Goal: Task Accomplishment & Management: Manage account settings

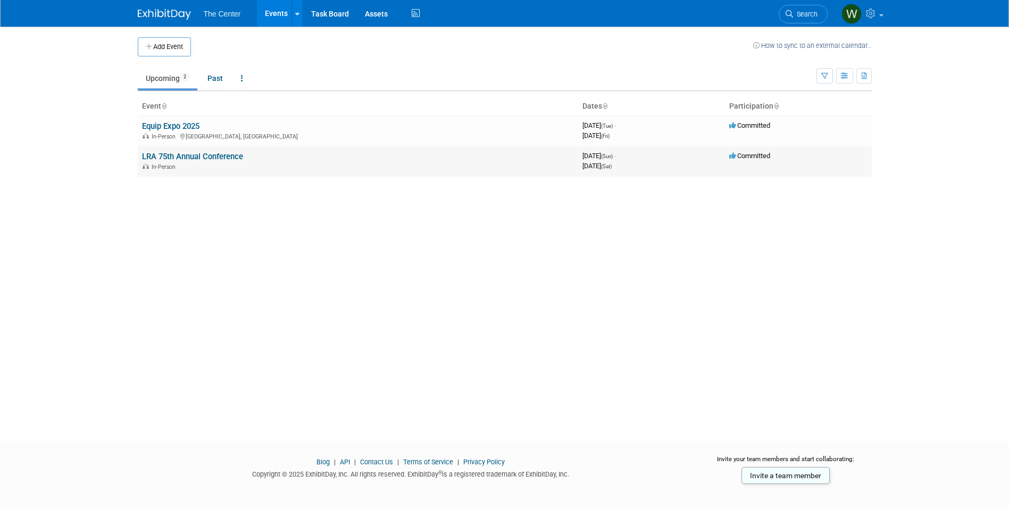
click at [233, 158] on link "LRA 75th Annual Conference" at bounding box center [192, 157] width 101 height 10
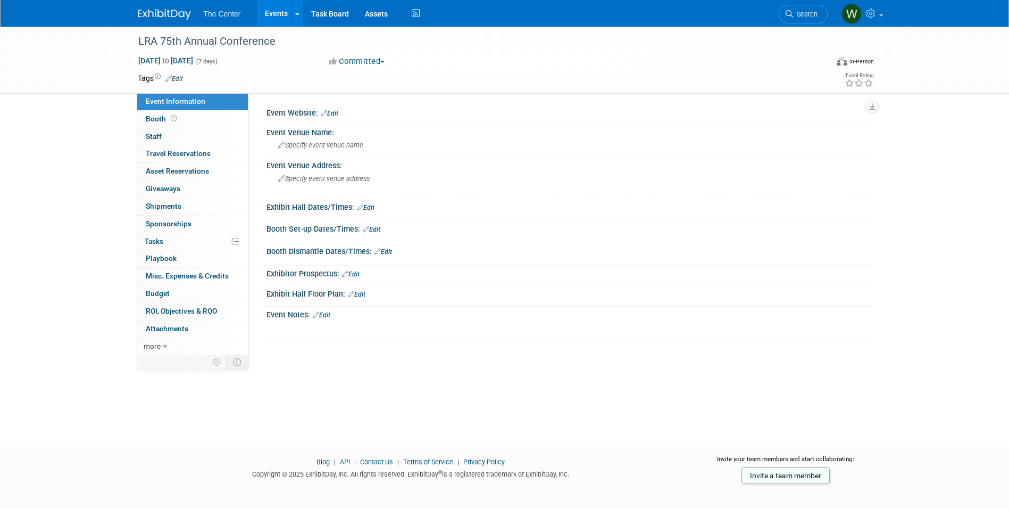
click at [274, 10] on link "Events" at bounding box center [276, 13] width 39 height 27
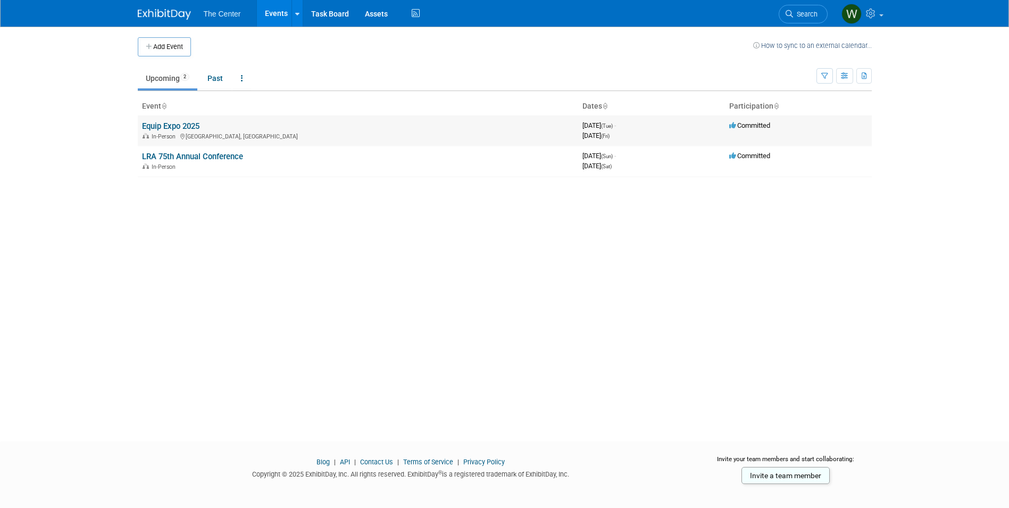
click at [168, 128] on link "Equip Expo 2025" at bounding box center [170, 126] width 57 height 10
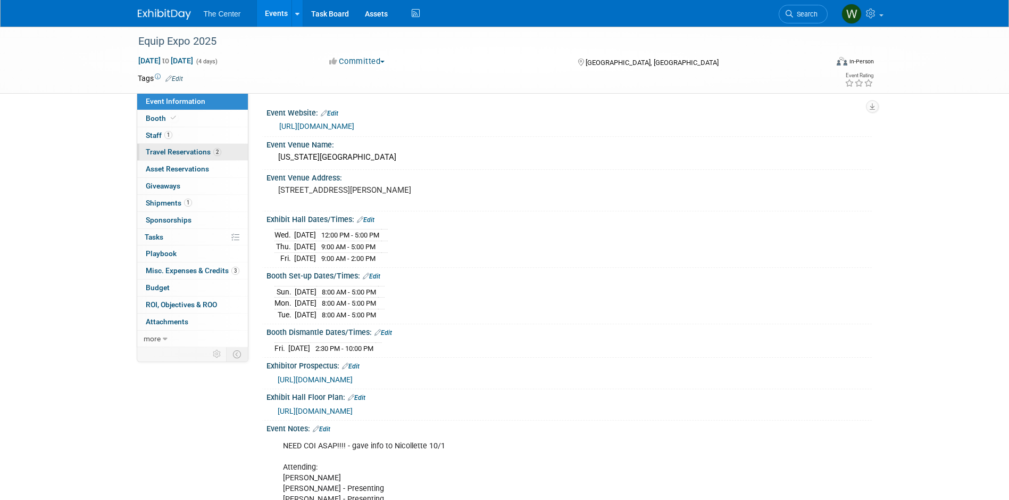
click at [200, 156] on span "Travel Reservations 2" at bounding box center [184, 151] width 76 height 9
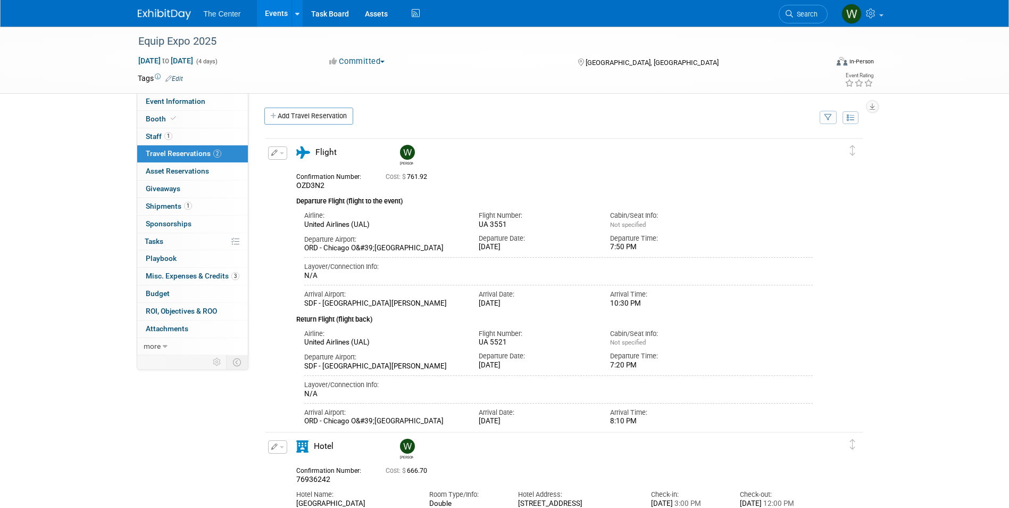
click at [280, 151] on button "button" at bounding box center [277, 152] width 19 height 13
click at [299, 171] on button "Edit Reservation" at bounding box center [314, 171] width 90 height 15
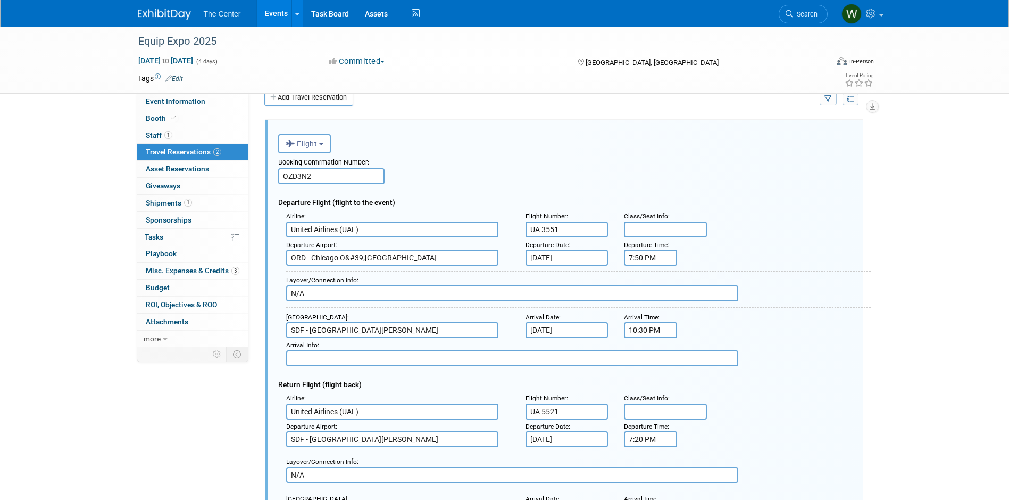
click at [570, 232] on input "UA 3551" at bounding box center [567, 229] width 83 height 16
type input "UA 4529"
click at [694, 228] on input "text" at bounding box center [665, 229] width 83 height 16
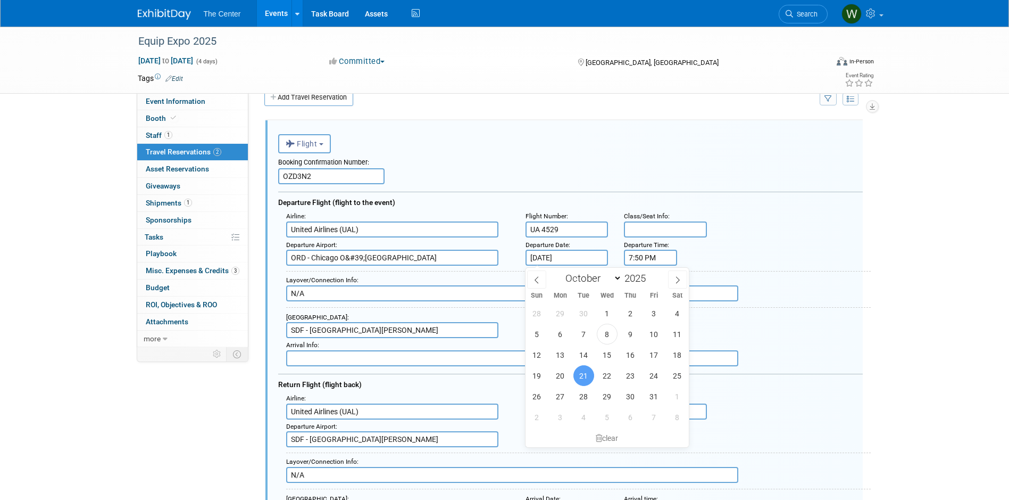
click at [583, 257] on input "Oct 21, 2025" at bounding box center [567, 258] width 83 height 16
click at [563, 374] on span "20" at bounding box center [560, 375] width 21 height 21
type input "Oct 20, 2025"
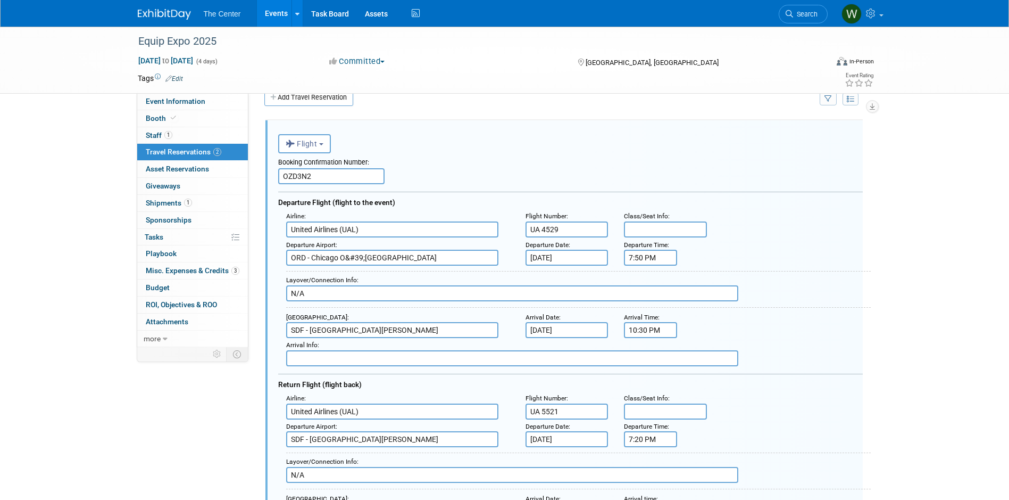
click at [658, 258] on input "7:50 PM" at bounding box center [650, 258] width 53 height 16
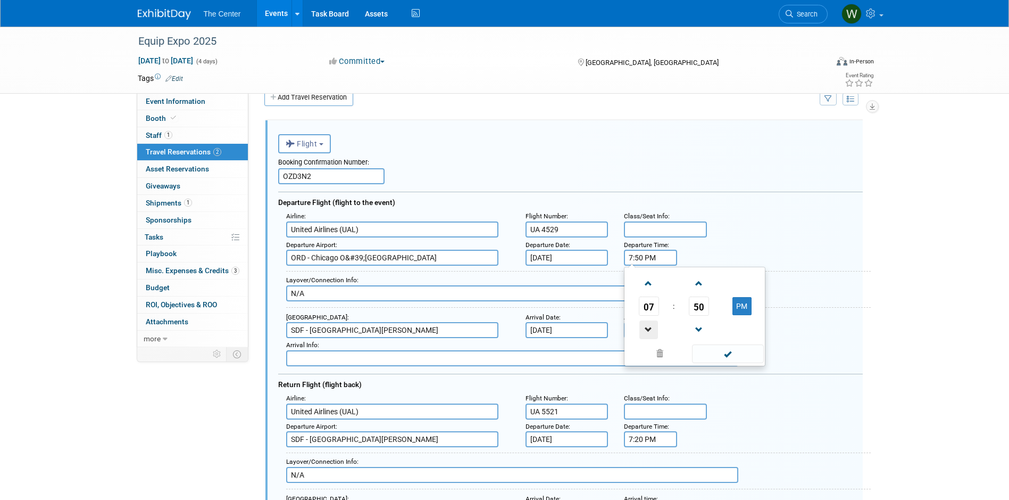
click at [647, 322] on span at bounding box center [649, 329] width 19 height 19
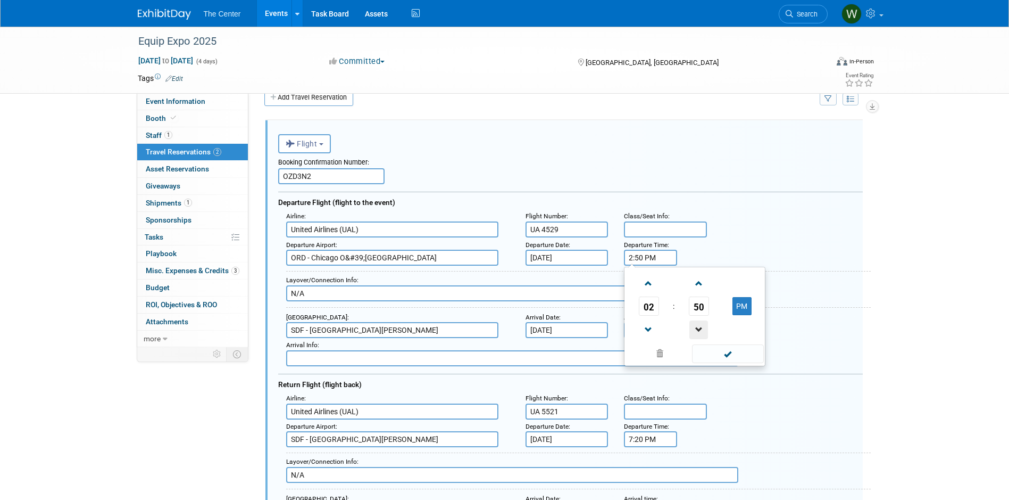
click at [704, 330] on span at bounding box center [699, 329] width 19 height 19
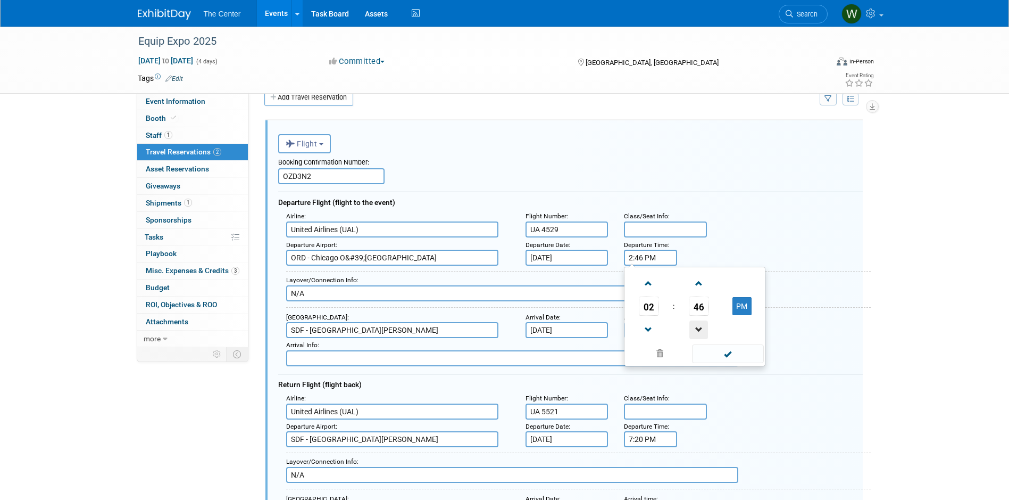
type input "2:45 PM"
click at [742, 352] on span at bounding box center [728, 353] width 72 height 19
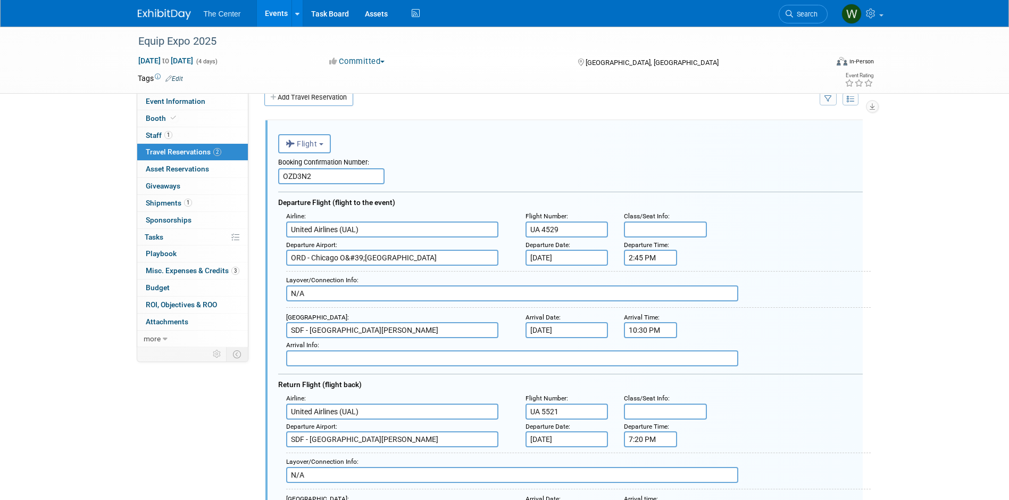
click at [573, 330] on input "Oct 21, 2025" at bounding box center [567, 330] width 83 height 16
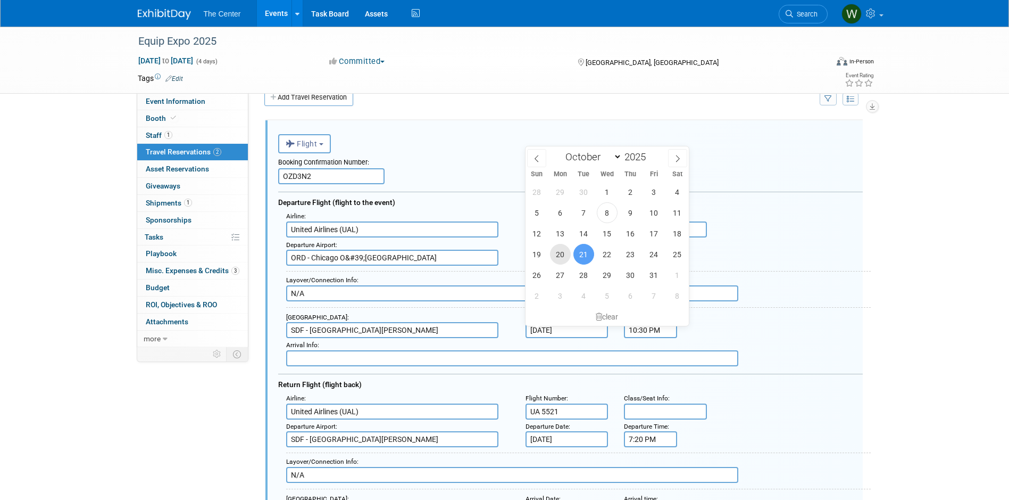
click at [564, 254] on span "20" at bounding box center [560, 254] width 21 height 21
type input "Oct 20, 2025"
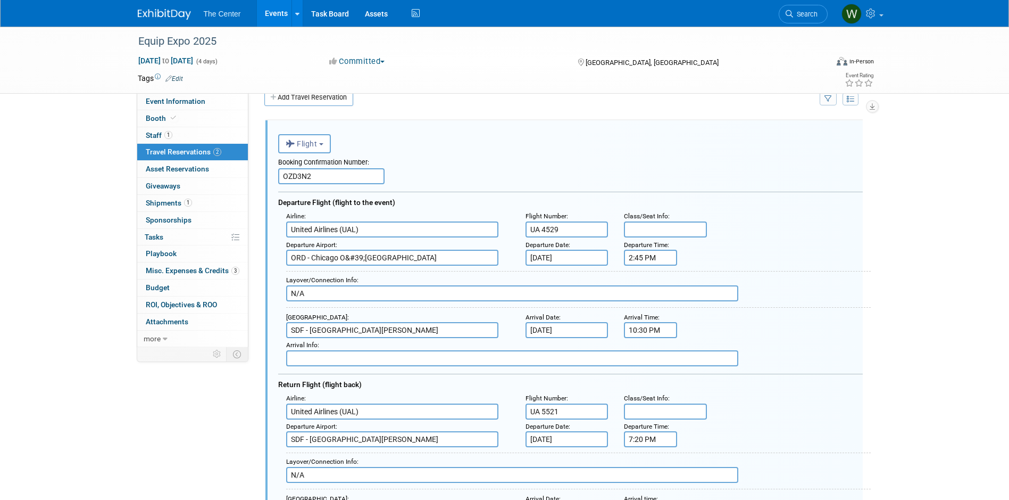
click at [658, 328] on input "10:30 PM" at bounding box center [650, 330] width 53 height 16
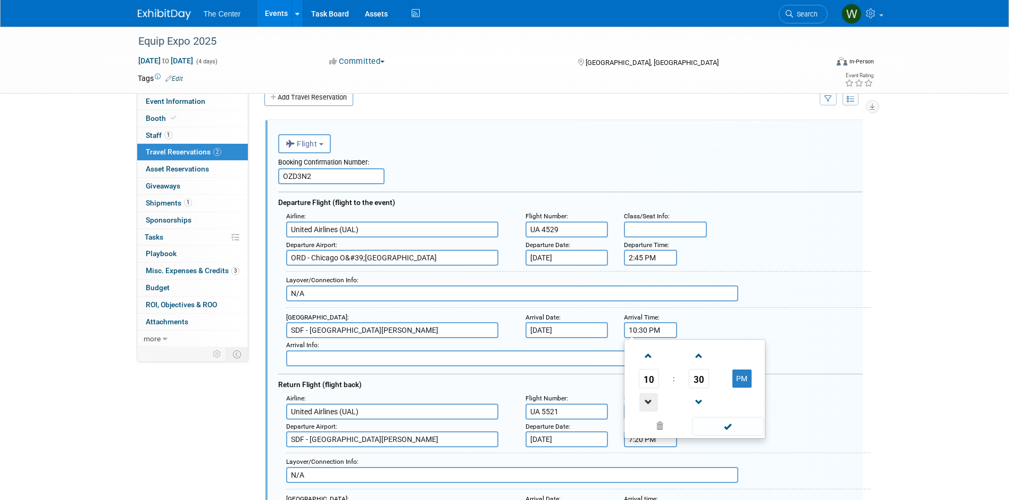
click at [643, 398] on span at bounding box center [649, 402] width 19 height 19
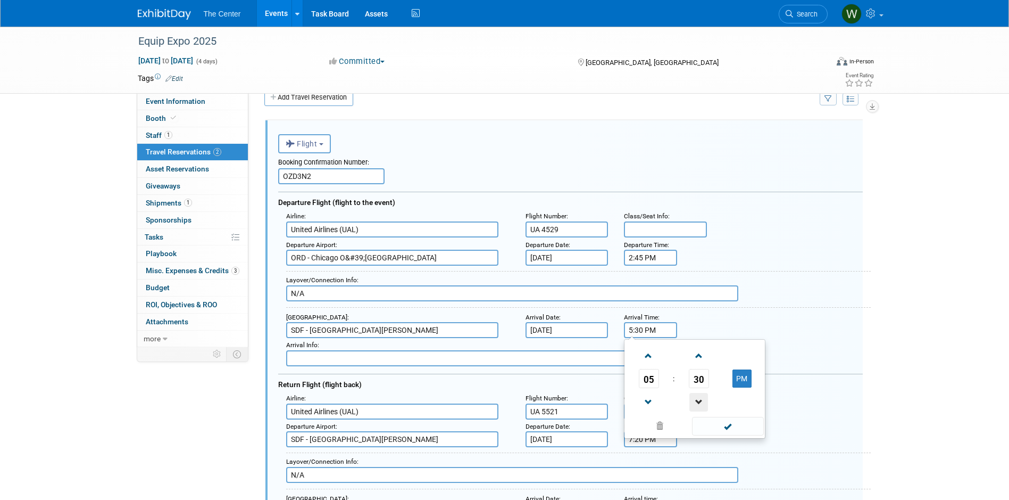
click at [699, 401] on span at bounding box center [699, 402] width 19 height 19
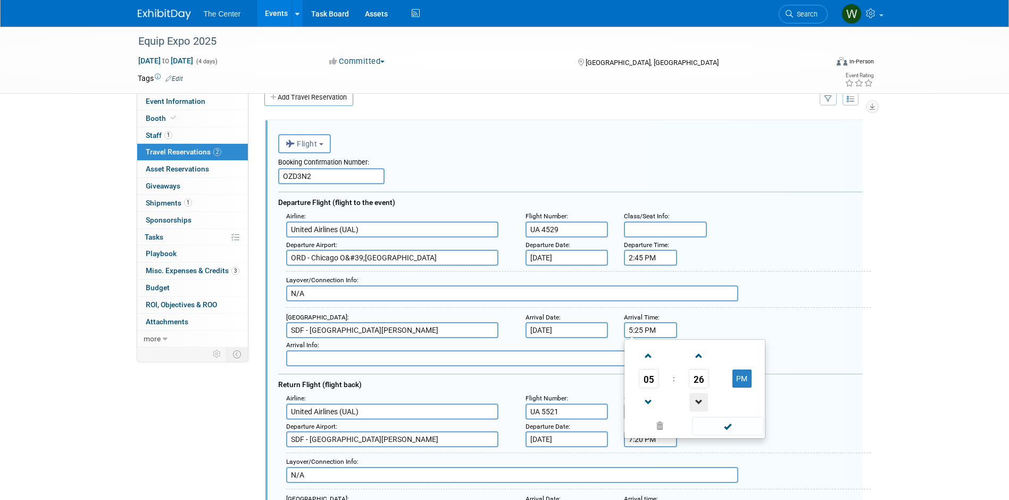
click at [699, 401] on span at bounding box center [699, 402] width 19 height 19
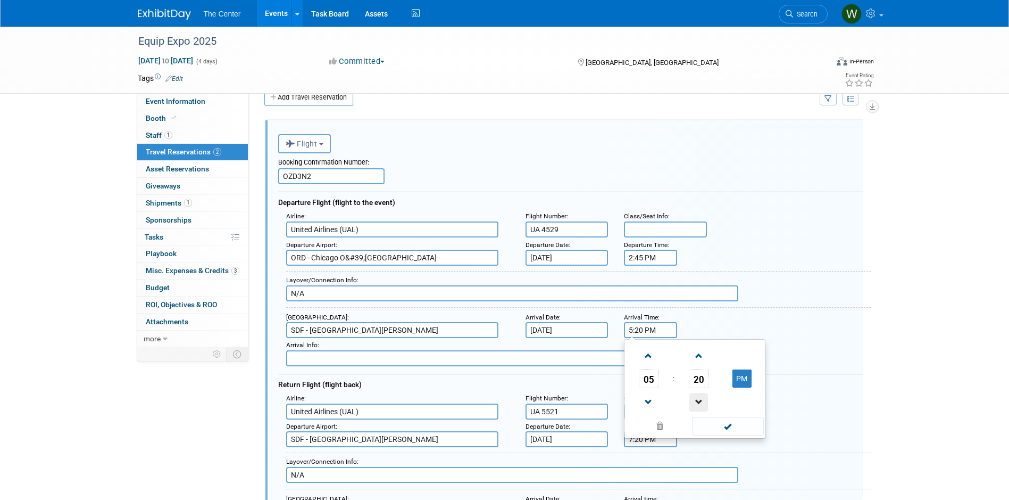
click at [699, 401] on span at bounding box center [699, 402] width 19 height 19
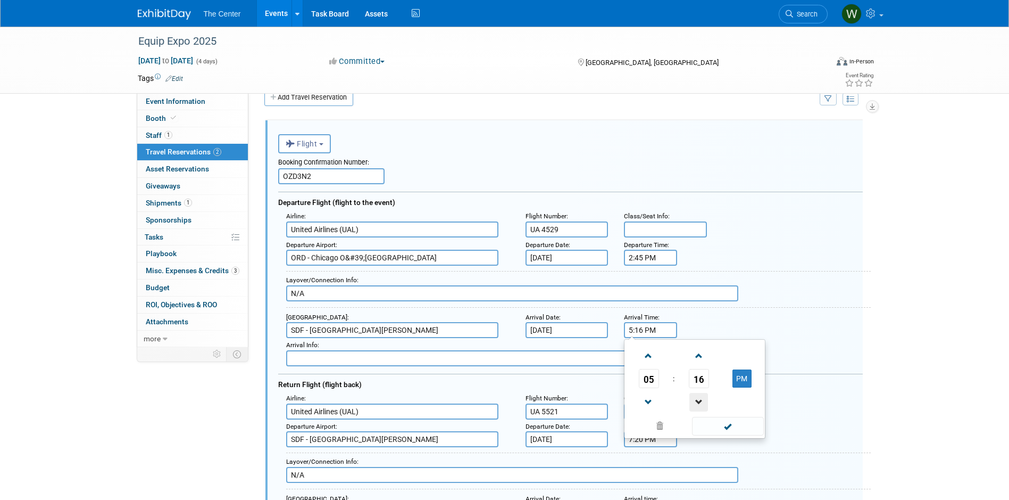
type input "5:15 PM"
click at [721, 425] on span at bounding box center [728, 426] width 72 height 19
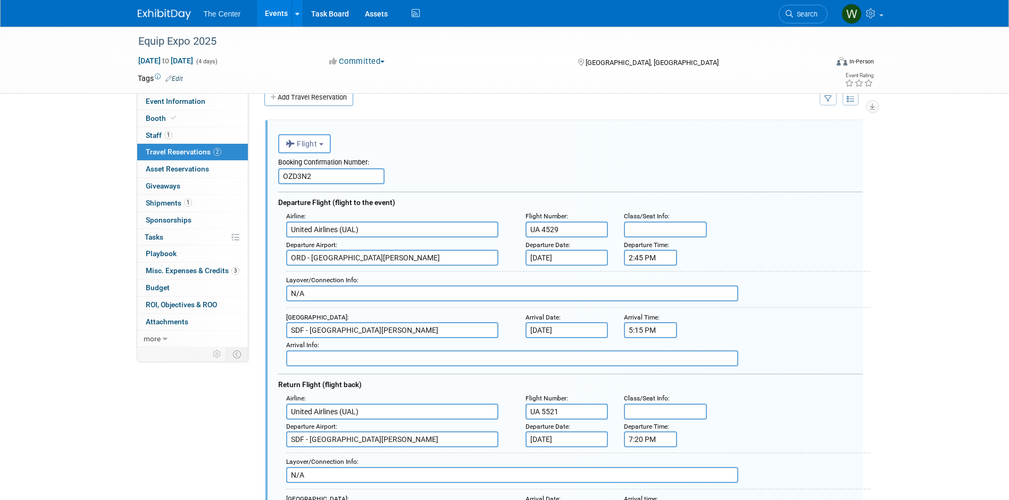
click at [473, 260] on input "ORD - Chicago O'Hare International Airport" at bounding box center [392, 258] width 212 height 16
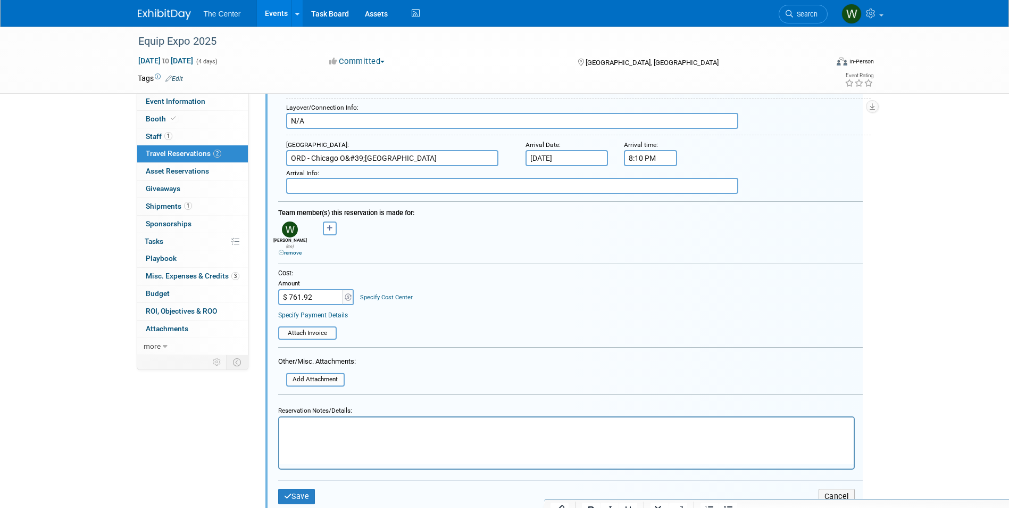
scroll to position [391, 0]
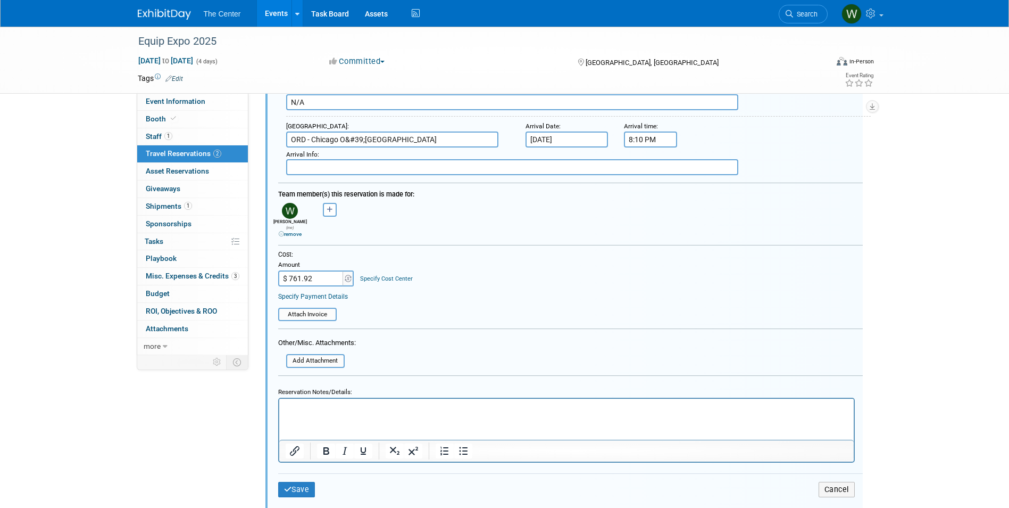
type input "ORD - Chicago O'Hare International Airport"
click at [330, 277] on input "$ 761.92" at bounding box center [311, 278] width 67 height 16
click at [829, 250] on div "Cost:" at bounding box center [570, 254] width 585 height 9
click at [339, 274] on input "$ 761.92" at bounding box center [311, 278] width 67 height 16
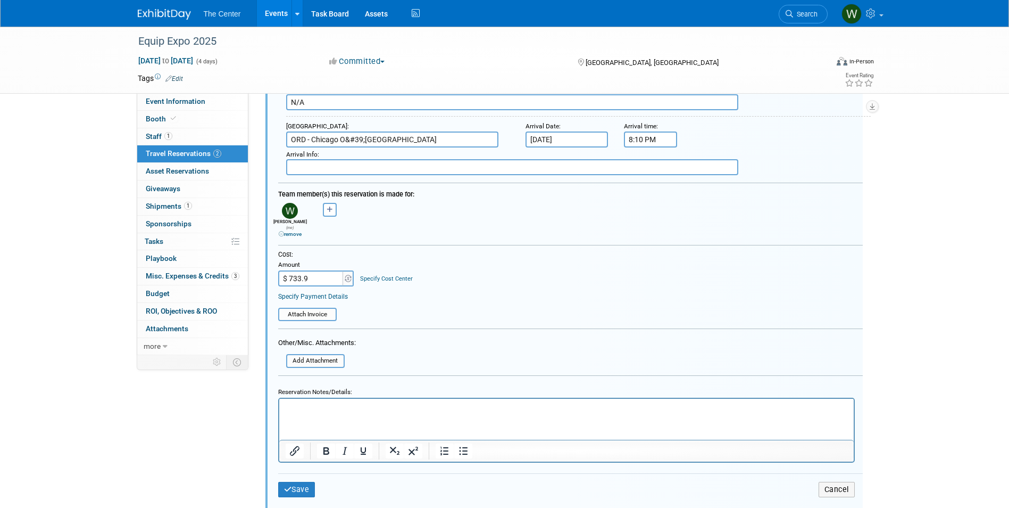
type input "$ 733.97"
click at [301, 485] on button "Save" at bounding box center [296, 489] width 37 height 15
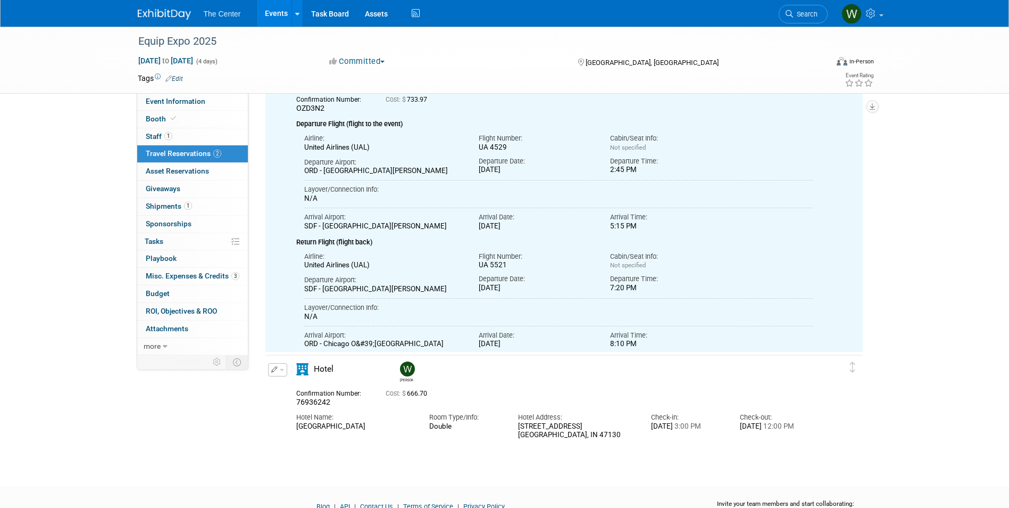
scroll to position [131, 0]
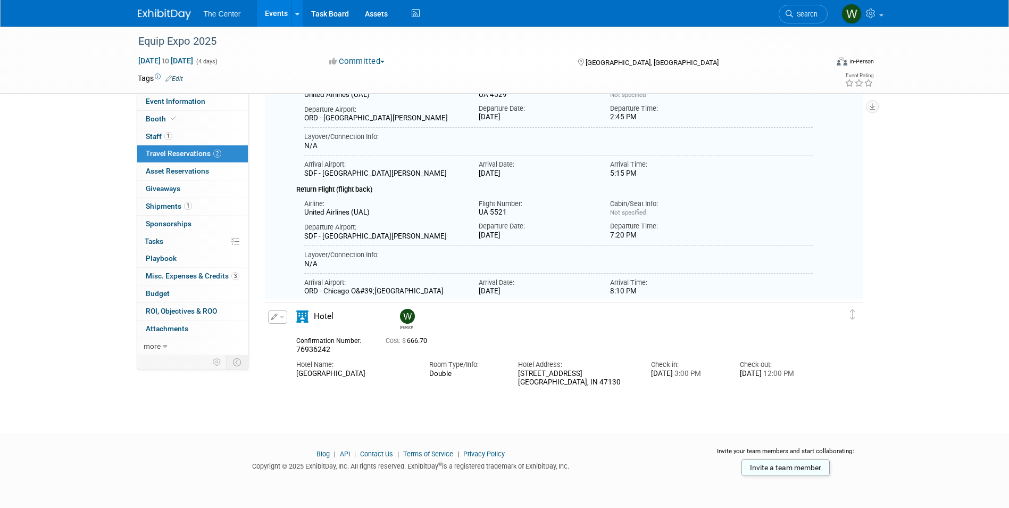
click at [284, 314] on button "button" at bounding box center [277, 316] width 19 height 13
click at [297, 334] on button "Edit Reservation" at bounding box center [314, 335] width 90 height 15
select select "9"
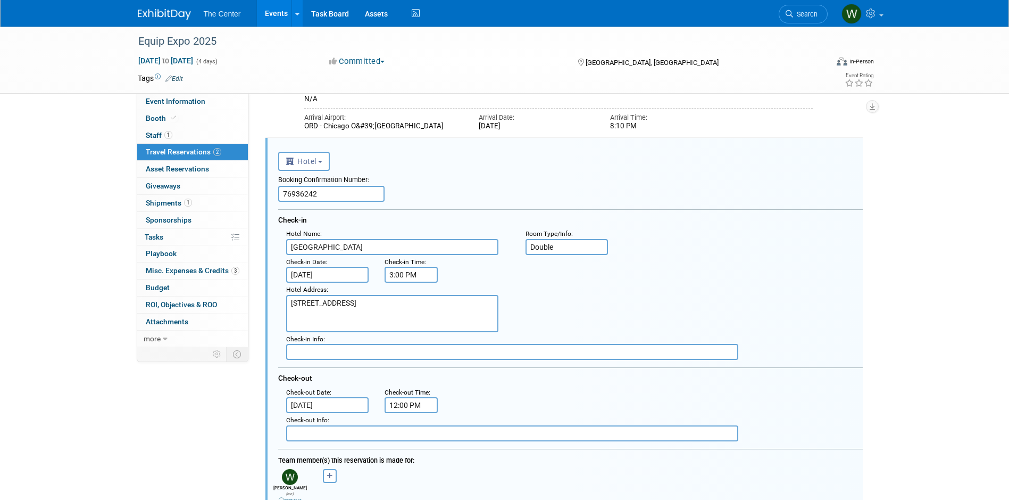
scroll to position [312, 0]
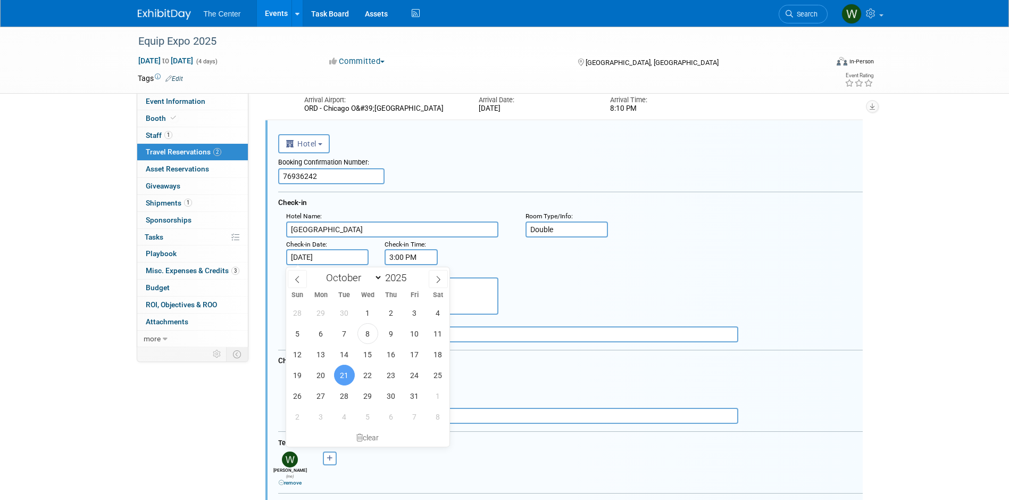
click at [323, 255] on input "Oct 21, 2025" at bounding box center [327, 257] width 83 height 16
click at [573, 266] on div ": Check-in Date : Oct 21, 2025 Check-in Time : 3:00 PM" at bounding box center [574, 251] width 593 height 28
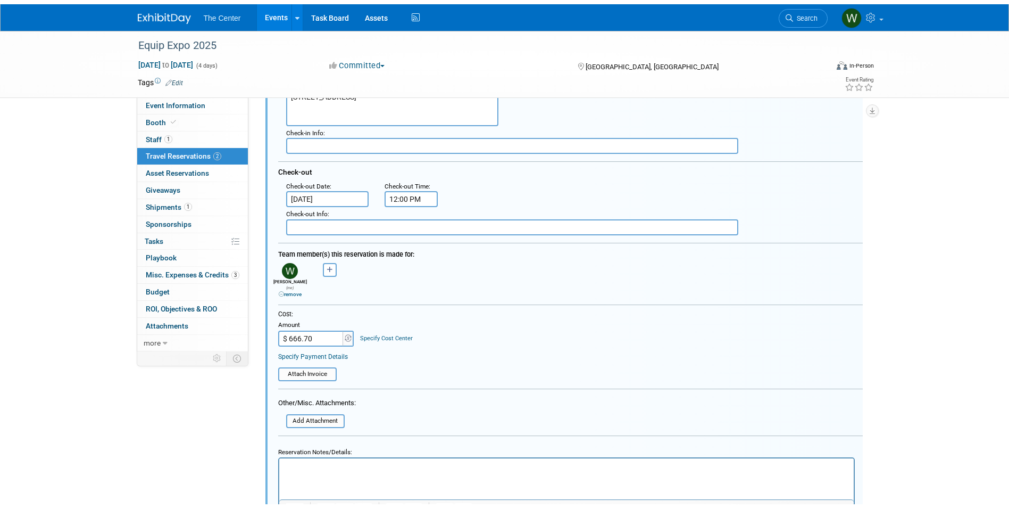
scroll to position [525, 0]
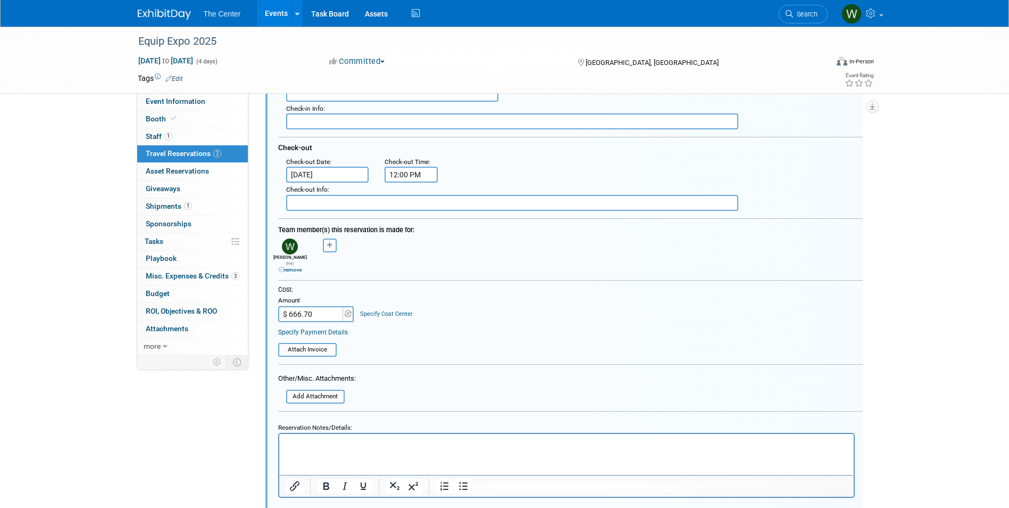
click at [329, 448] on html at bounding box center [566, 441] width 575 height 14
click at [680, 440] on p "Need to change this reservation to check in Monday 10/20 - updated travel dates…" at bounding box center [566, 443] width 562 height 10
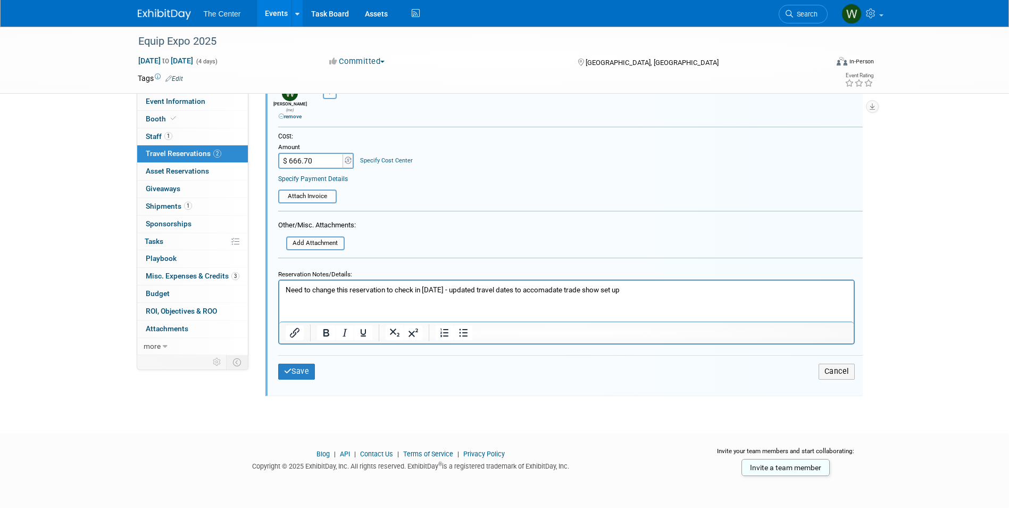
click at [302, 355] on div "Save Cancel" at bounding box center [570, 371] width 585 height 32
click at [299, 363] on button "Save" at bounding box center [296, 370] width 37 height 15
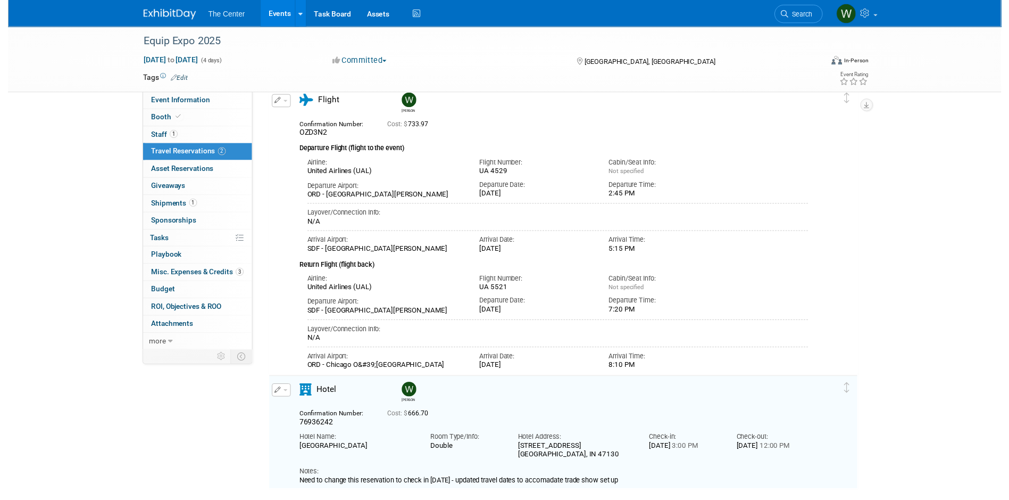
scroll to position [0, 0]
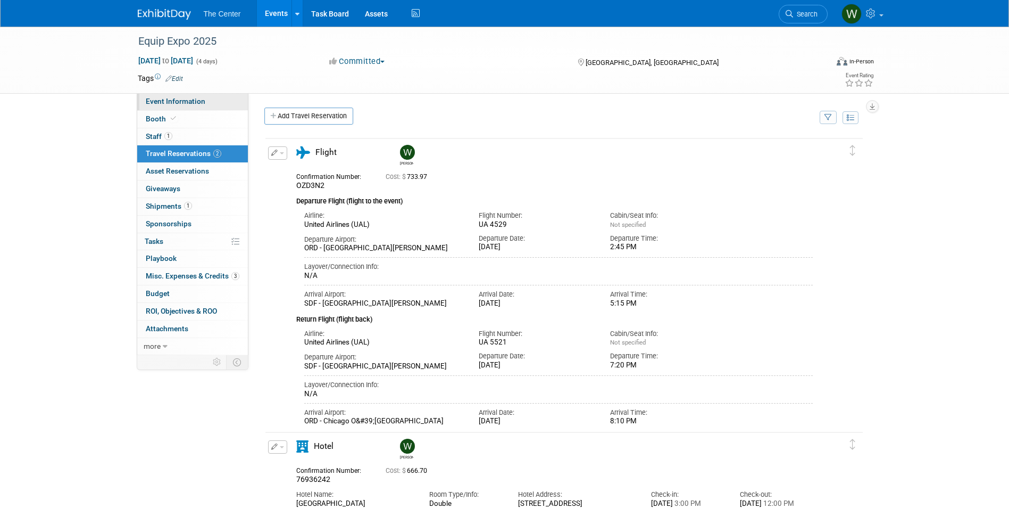
click at [177, 102] on span "Event Information" at bounding box center [176, 101] width 60 height 9
